Goal: Find specific page/section: Find specific page/section

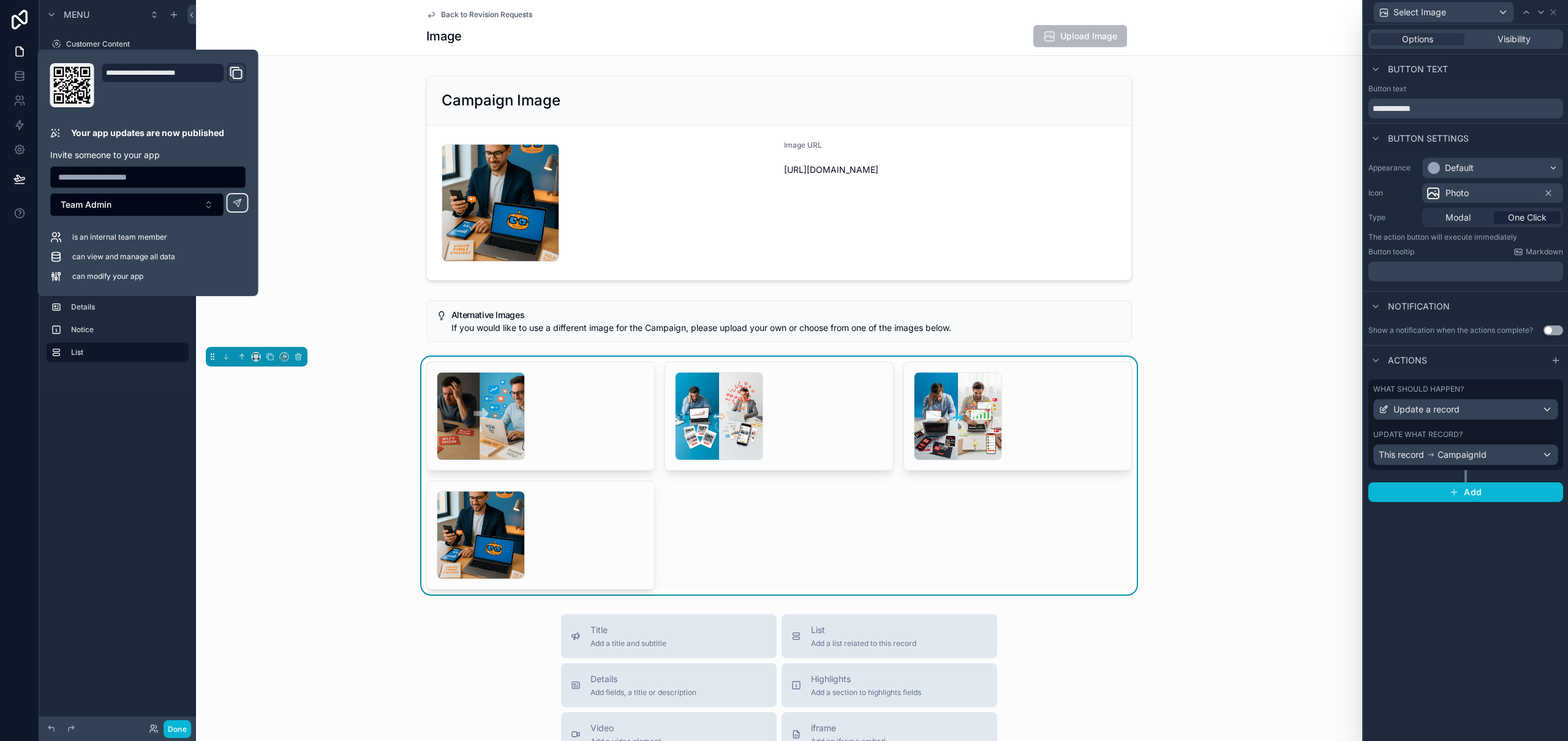
scroll to position [332, 0]
